Goal: Task Accomplishment & Management: Manage account settings

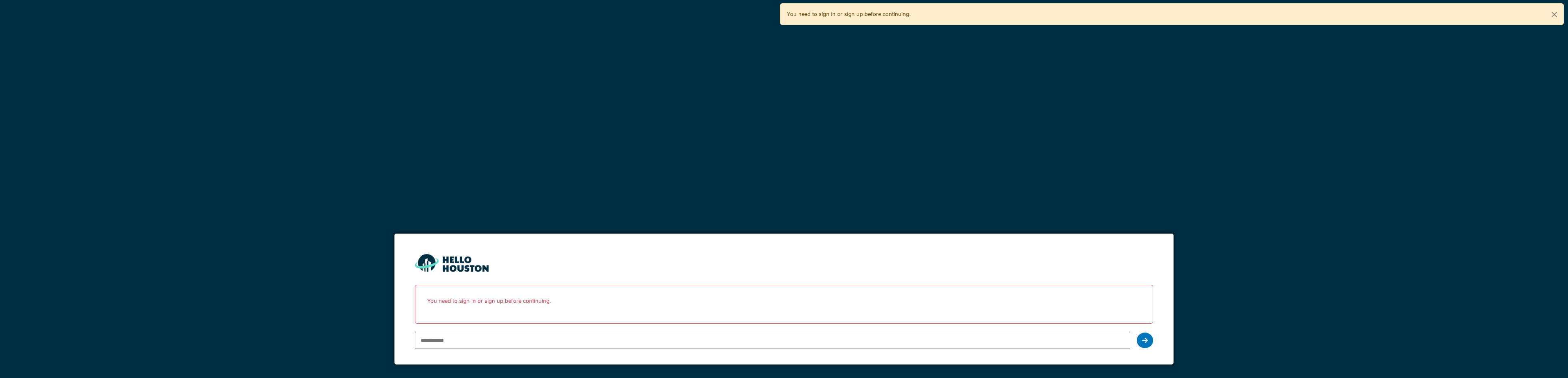
click at [548, 343] on input "email" at bounding box center [772, 340] width 715 height 17
click at [423, 342] on input "email" at bounding box center [772, 340] width 715 height 17
click at [443, 308] on p "You need to sign in or sign up before continuing." at bounding box center [784, 301] width 727 height 22
click at [1556, 15] on button "Close" at bounding box center [1554, 15] width 18 height 22
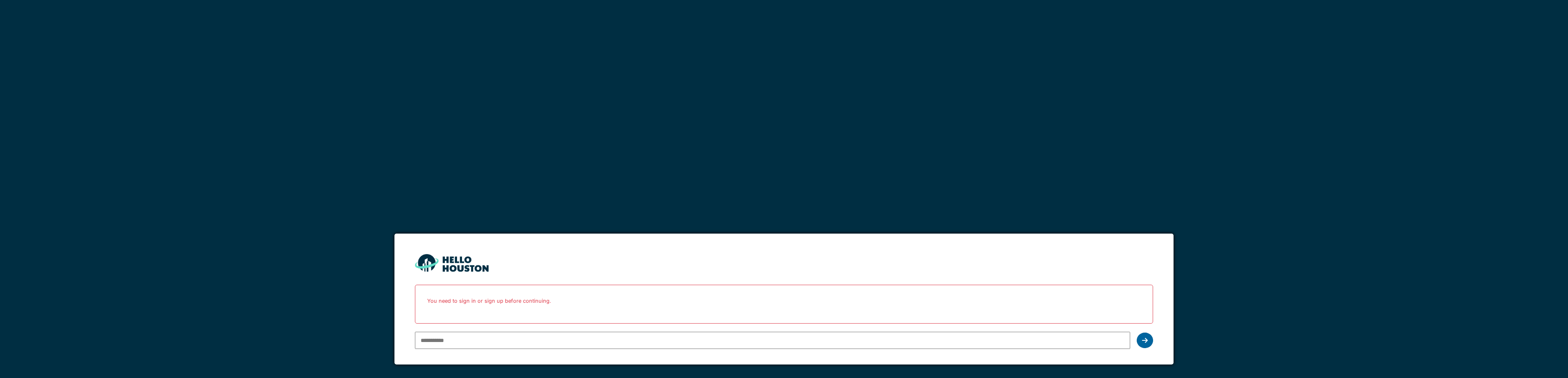
click at [1145, 343] on icon at bounding box center [1145, 340] width 5 height 7
click at [1145, 342] on icon at bounding box center [1145, 340] width 5 height 7
click at [536, 298] on p "You need to sign in or sign up before continuing." at bounding box center [784, 301] width 727 height 22
